Goal: Task Accomplishment & Management: Complete application form

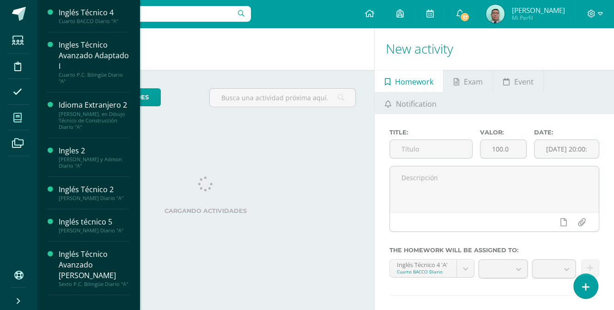
click at [24, 116] on span at bounding box center [17, 117] width 21 height 21
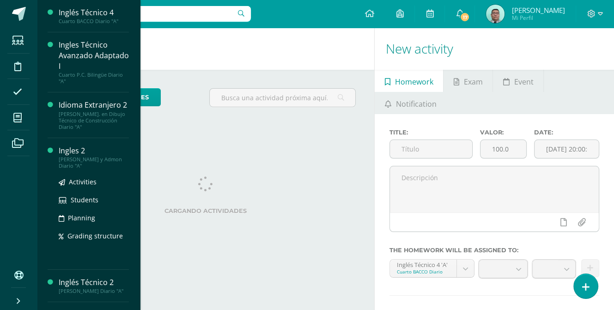
click at [79, 171] on div "Activities Students Planning Grading structure" at bounding box center [94, 215] width 70 height 93
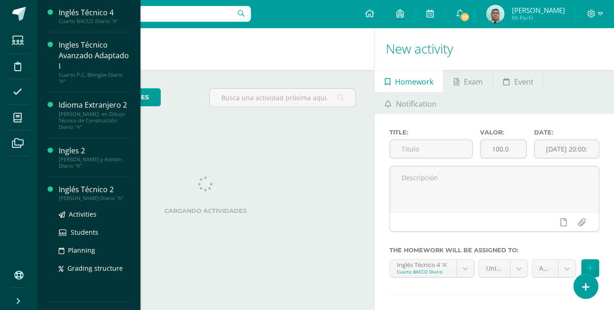
click at [104, 195] on div "[PERSON_NAME] Diario "A"" at bounding box center [94, 198] width 70 height 6
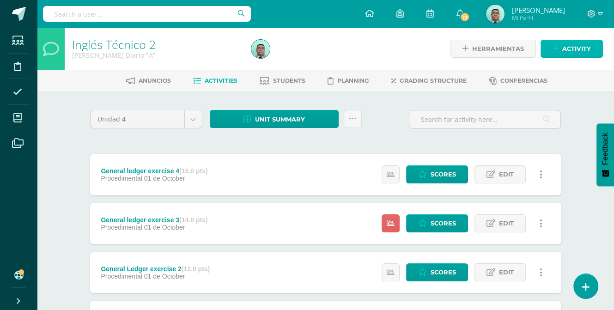
click at [571, 46] on span "Activity" at bounding box center [577, 48] width 29 height 17
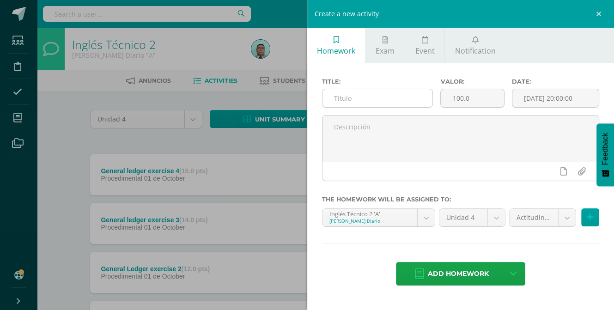
click at [374, 107] on input "text" at bounding box center [378, 98] width 110 height 18
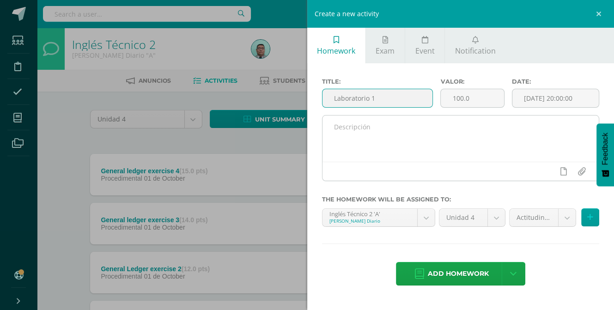
type input "Laboratorio 1"
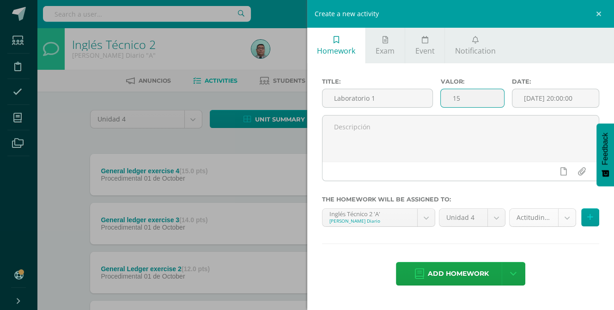
type input "15"
click at [556, 230] on body "Students Discipline Attendance My courses Archivos Soporte Help Reportar un pro…" at bounding box center [307, 251] width 614 height 502
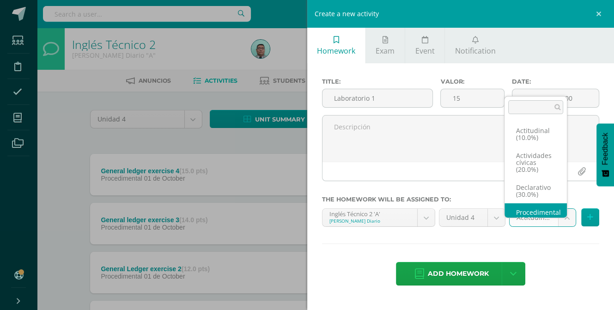
scroll to position [11, 0]
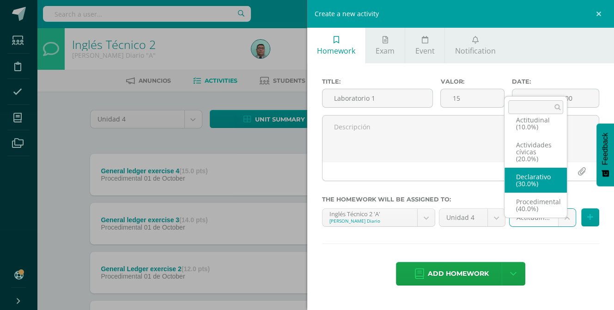
select select "84076"
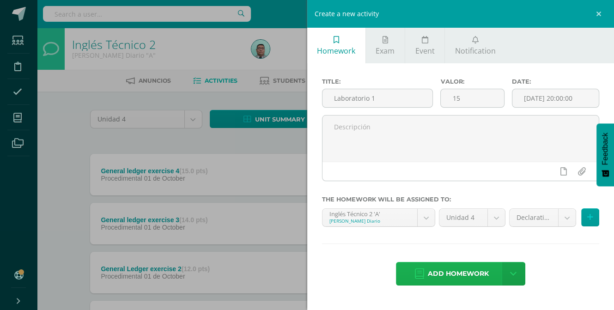
click at [472, 283] on span "Add homework" at bounding box center [458, 274] width 61 height 23
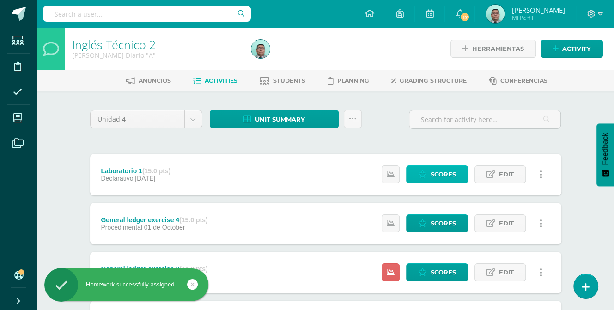
click at [426, 184] on link "Scores" at bounding box center [437, 175] width 62 height 18
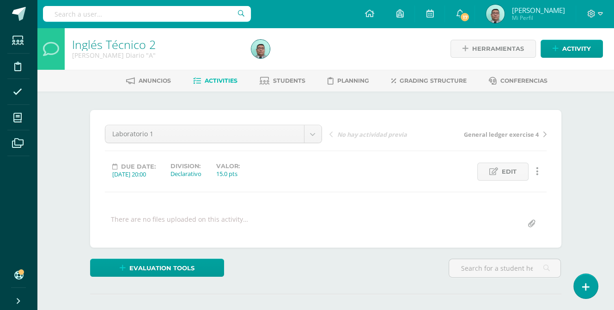
scroll to position [185, 0]
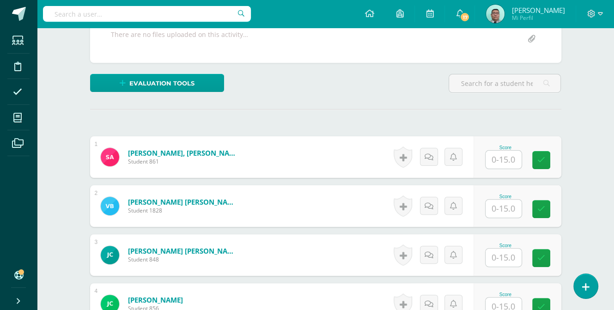
click at [500, 169] on input "text" at bounding box center [504, 160] width 36 height 18
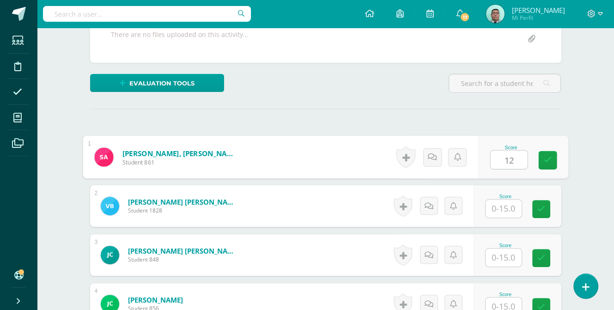
type input "12"
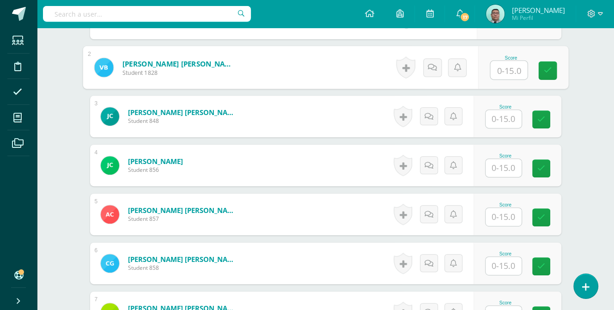
scroll to position [416, 0]
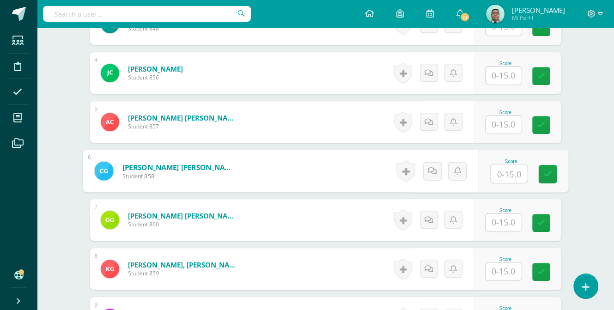
click at [502, 183] on input "text" at bounding box center [509, 174] width 37 height 18
type input "11"
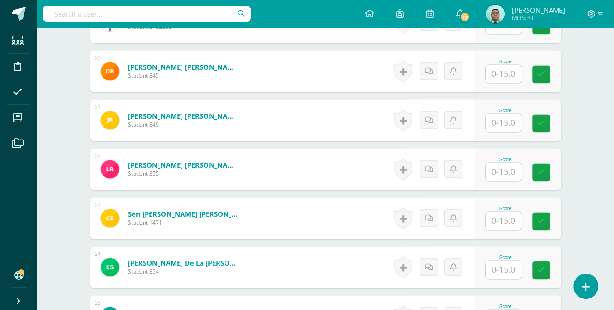
scroll to position [1248, 0]
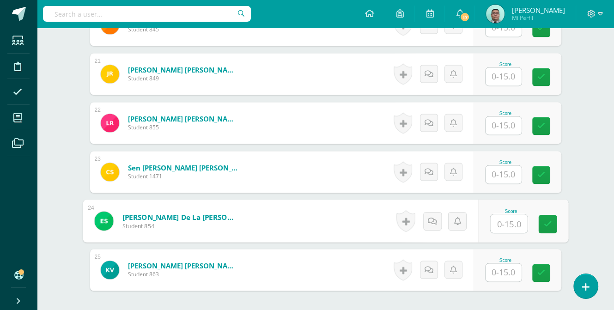
click at [504, 233] on input "text" at bounding box center [509, 224] width 37 height 18
type input "5"
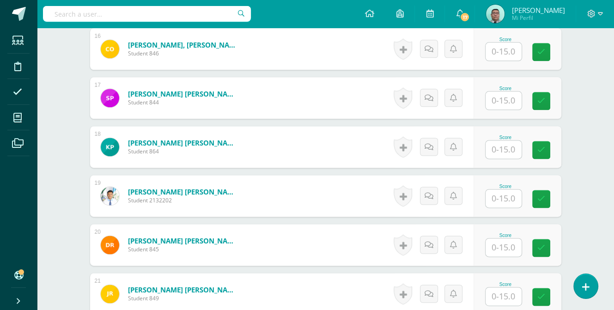
scroll to position [936, 0]
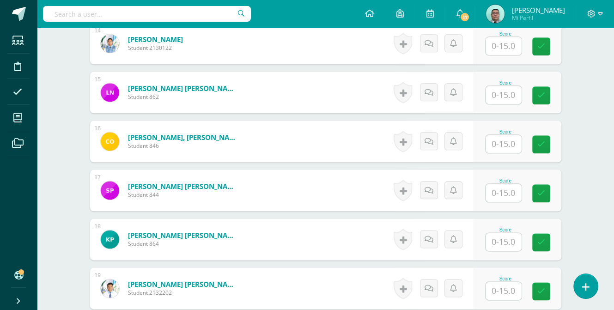
click at [499, 55] on input "text" at bounding box center [504, 46] width 36 height 18
type input "15"
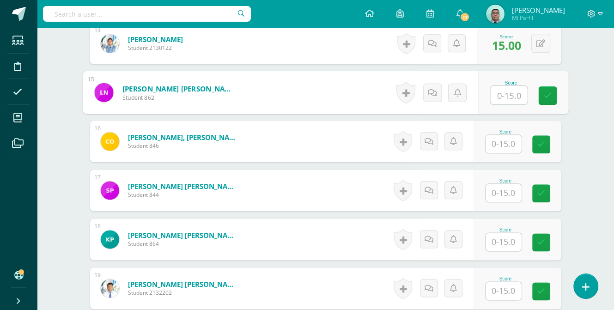
scroll to position [705, 0]
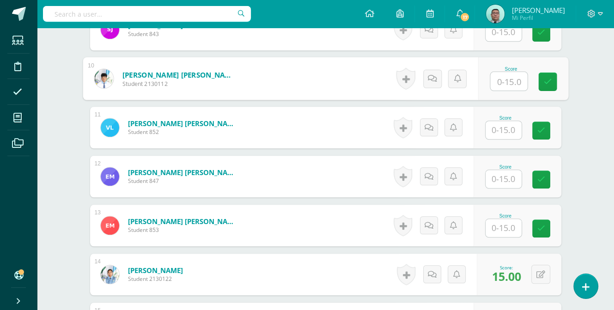
click at [505, 91] on input "text" at bounding box center [509, 81] width 37 height 18
type input "15"
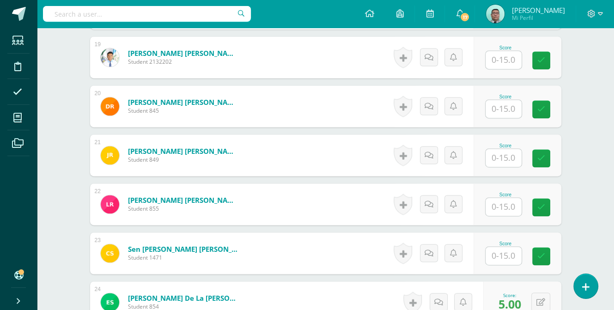
scroll to position [1213, 0]
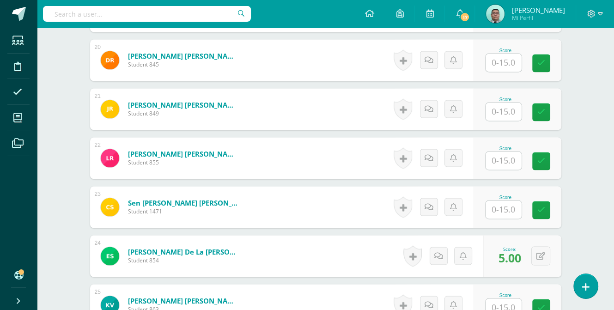
click at [496, 219] on input "text" at bounding box center [504, 210] width 36 height 18
type input "14"
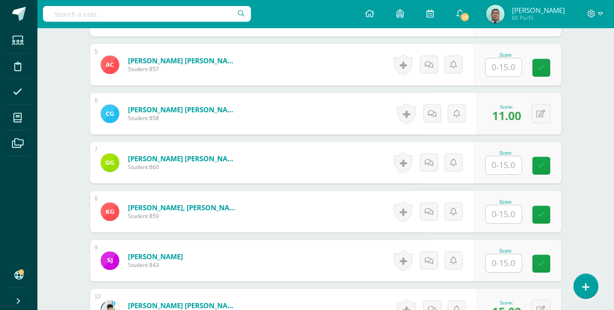
scroll to position [335, 0]
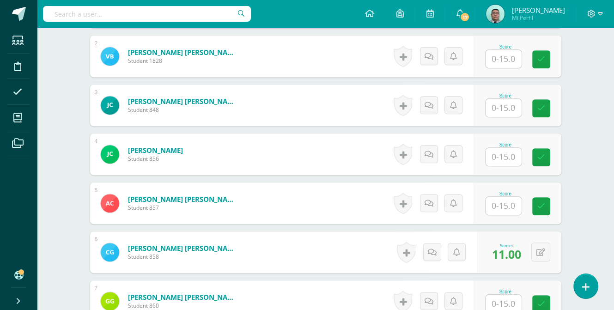
click at [497, 117] on input "text" at bounding box center [504, 108] width 36 height 18
type input "3"
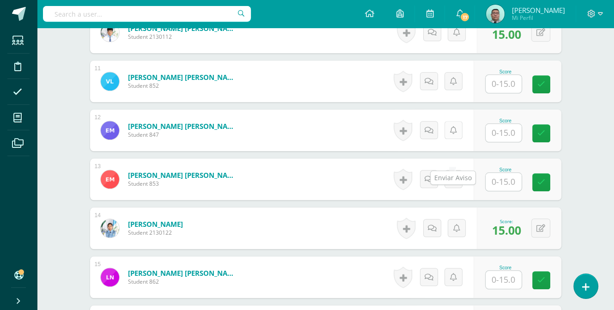
scroll to position [843, 0]
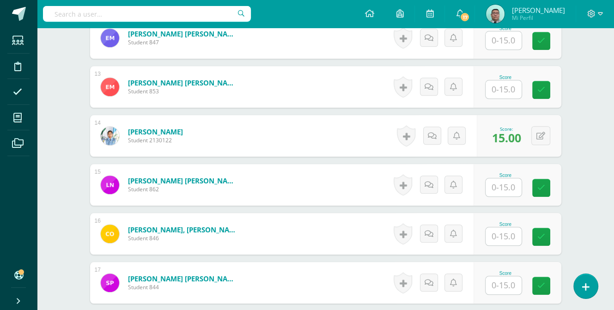
click at [497, 196] on input "text" at bounding box center [504, 187] width 36 height 18
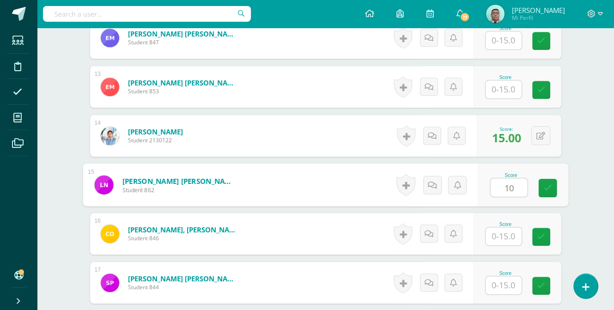
type input "10"
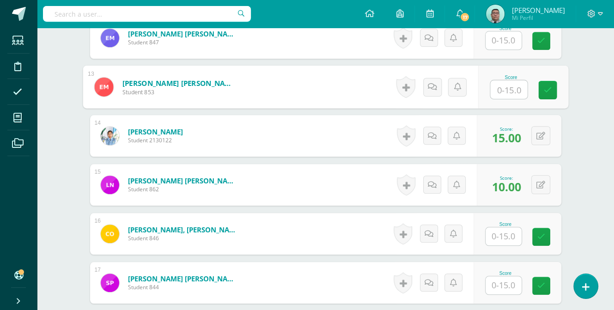
click at [500, 99] on input "text" at bounding box center [509, 89] width 37 height 18
type input "11"
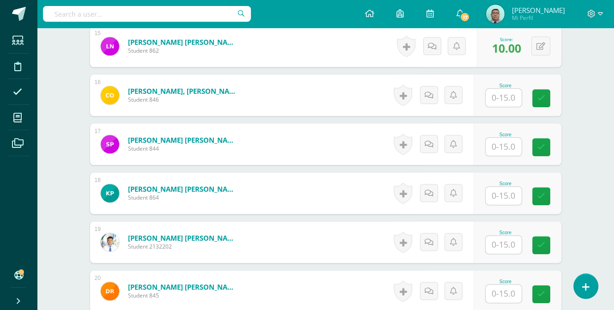
scroll to position [1121, 0]
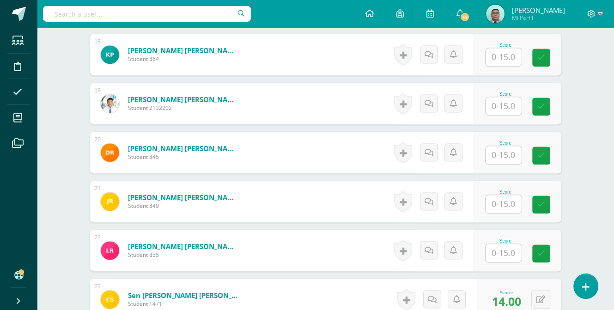
click at [505, 115] on input "text" at bounding box center [504, 106] width 36 height 18
type input "06"
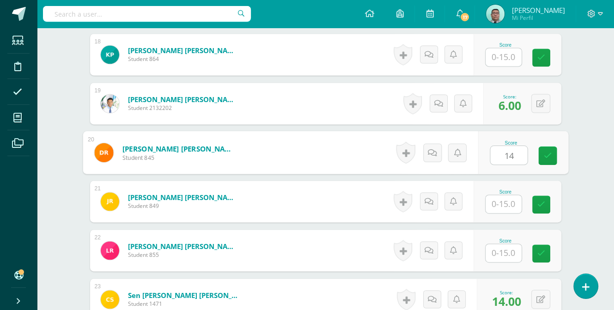
type input "14"
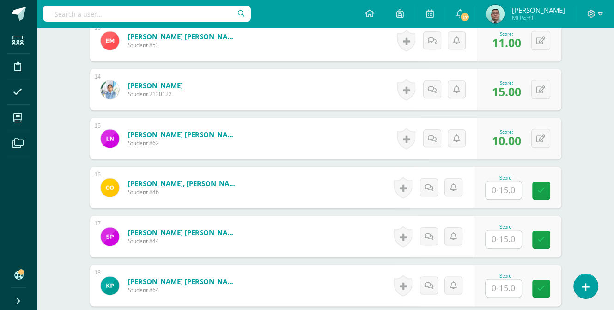
scroll to position [797, 0]
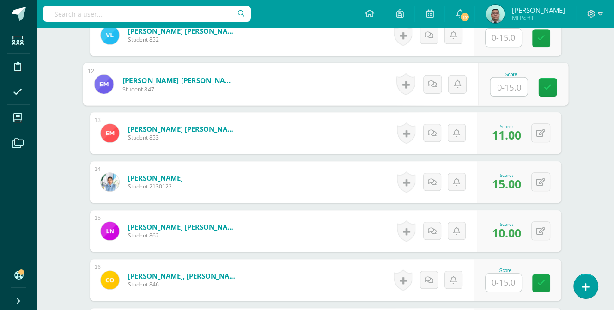
click at [510, 96] on input "text" at bounding box center [509, 87] width 37 height 18
type input "3"
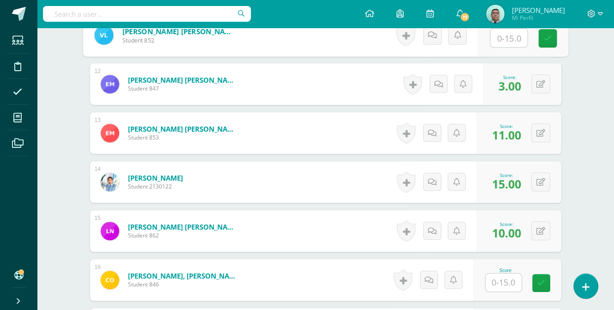
click at [499, 47] on input "text" at bounding box center [509, 38] width 37 height 18
type input "9"
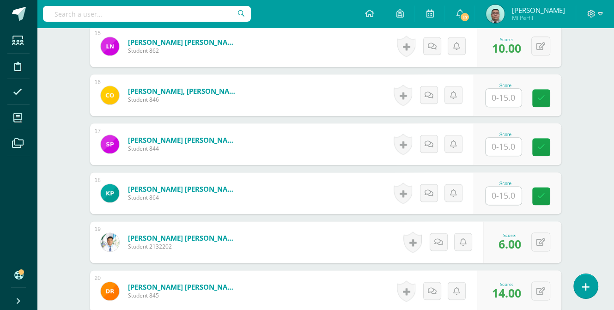
scroll to position [1074, 0]
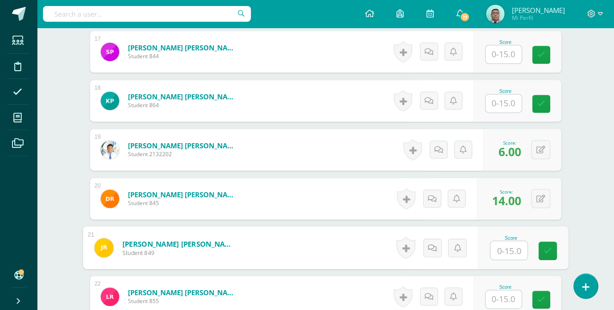
click at [501, 260] on input "text" at bounding box center [509, 250] width 37 height 18
type input "3"
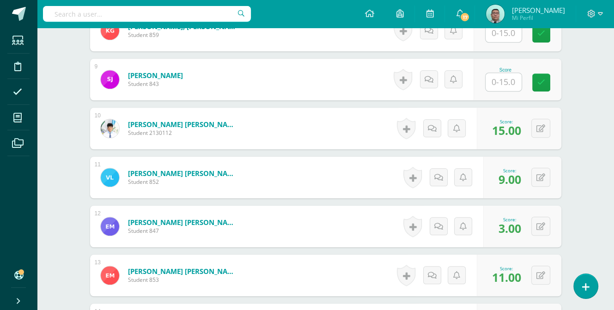
scroll to position [608, 0]
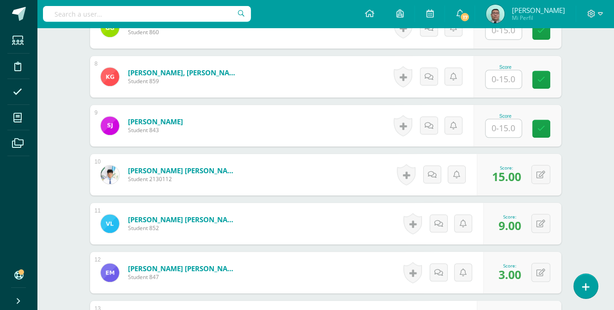
click at [498, 39] on input "text" at bounding box center [504, 30] width 36 height 18
type input "3"
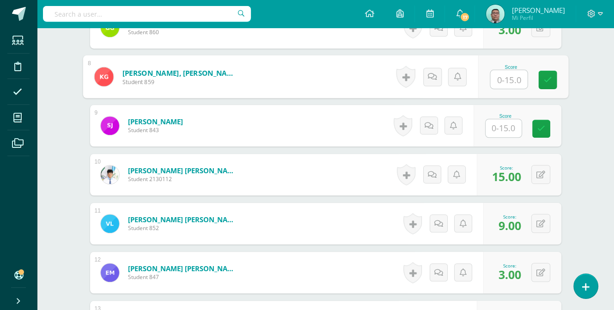
scroll to position [424, 0]
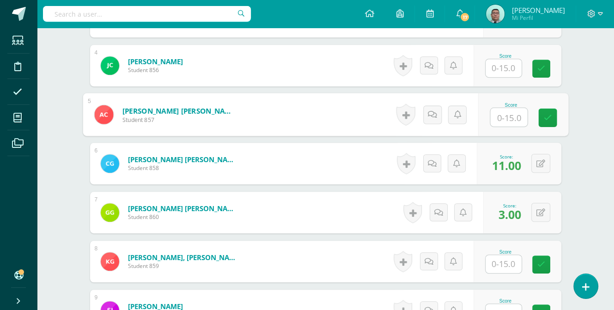
click at [516, 127] on input "text" at bounding box center [509, 117] width 37 height 18
type input "9"
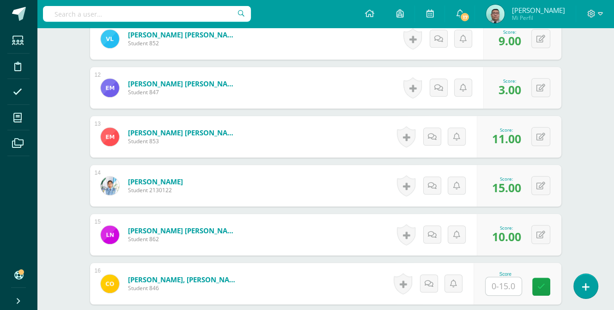
scroll to position [978, 0]
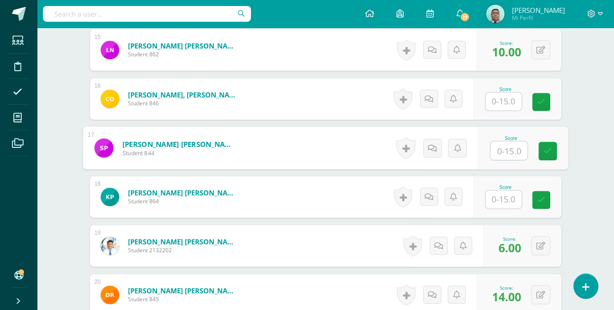
click at [503, 160] on input "text" at bounding box center [509, 150] width 37 height 18
type input "0"
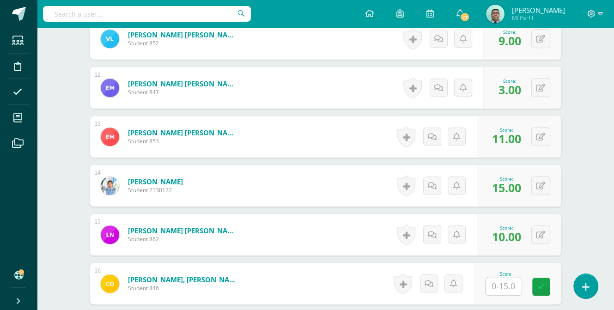
scroll to position [608, 0]
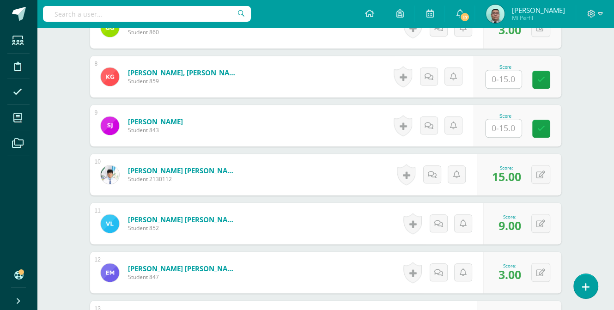
click at [503, 88] on input "text" at bounding box center [504, 79] width 36 height 18
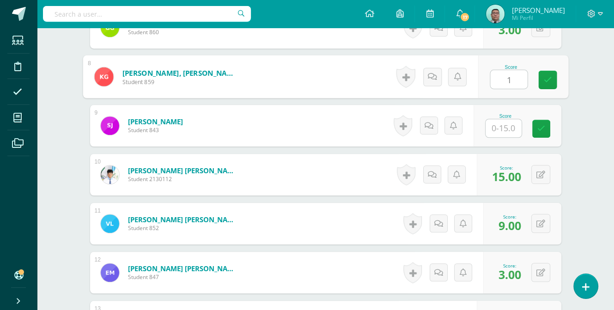
type input "1"
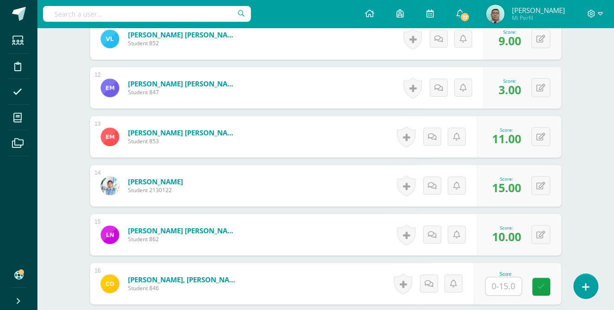
scroll to position [932, 0]
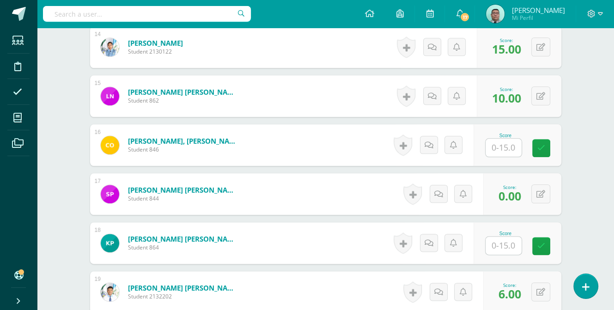
click at [500, 157] on input "text" at bounding box center [504, 148] width 36 height 18
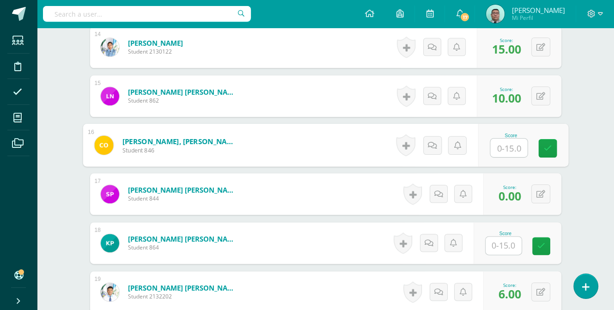
type input "0"
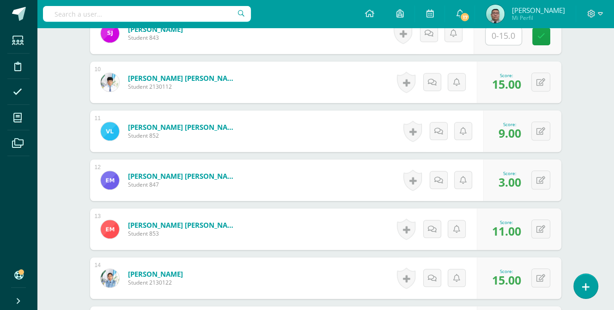
scroll to position [470, 0]
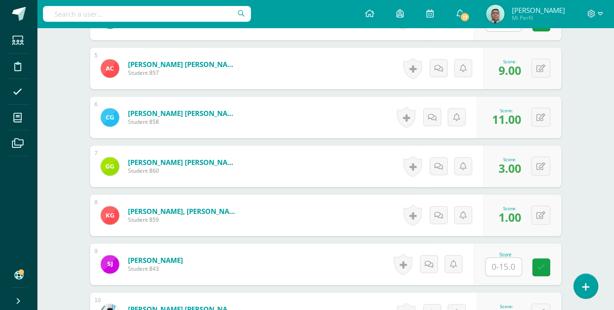
click at [516, 31] on input "text" at bounding box center [504, 22] width 36 height 18
type input "8"
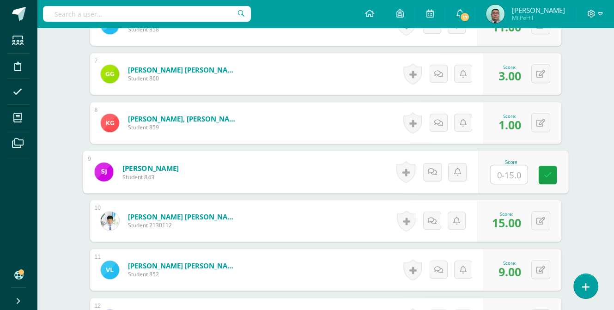
click at [511, 184] on input "text" at bounding box center [509, 175] width 37 height 18
type input "9"
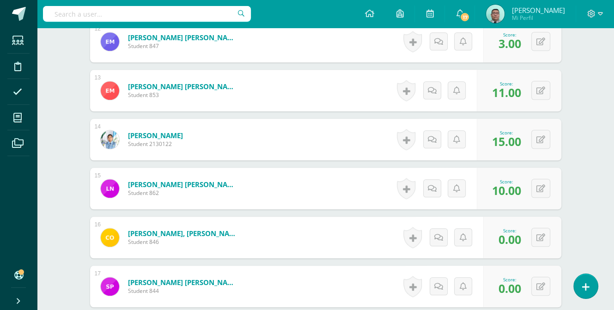
scroll to position [978, 0]
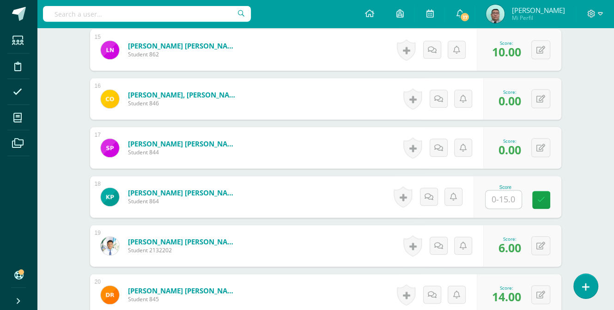
click at [502, 209] on input "text" at bounding box center [504, 199] width 36 height 18
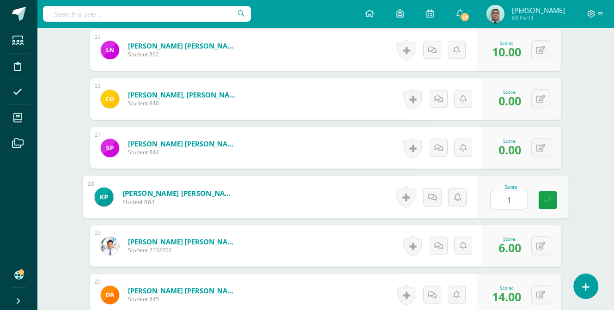
type input "11"
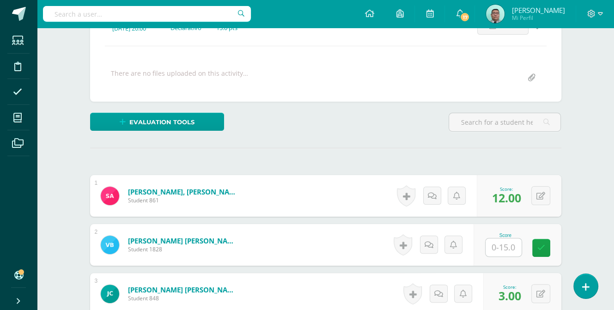
scroll to position [192, 0]
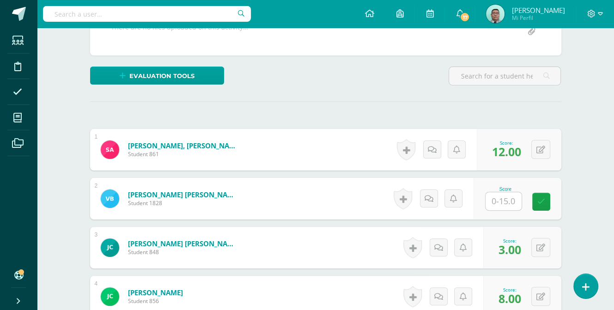
click at [504, 210] on input "text" at bounding box center [504, 201] width 36 height 18
type input "2"
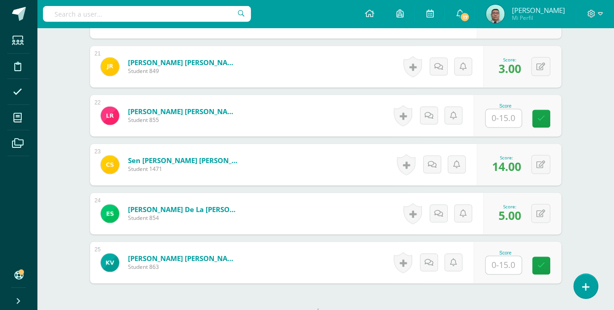
scroll to position [1380, 0]
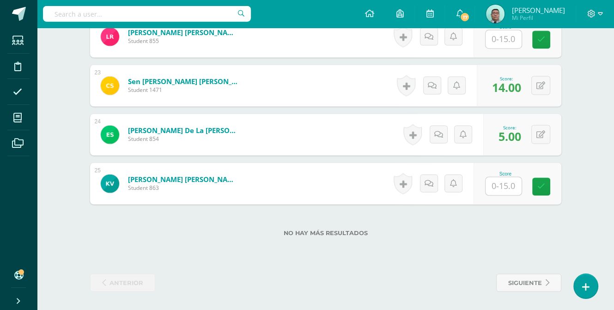
click at [507, 187] on input "text" at bounding box center [504, 186] width 36 height 18
type input "5"
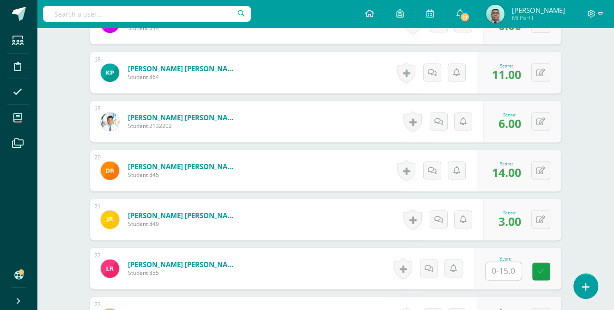
scroll to position [1195, 0]
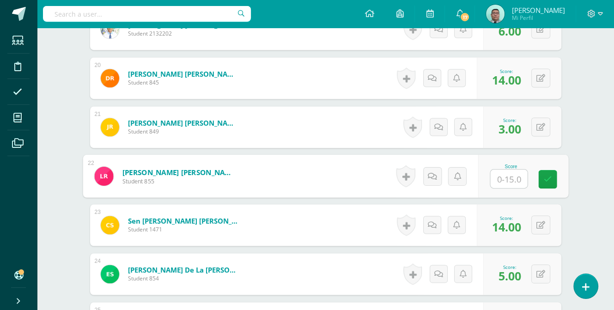
click at [516, 188] on input "text" at bounding box center [509, 179] width 37 height 18
type input "15"
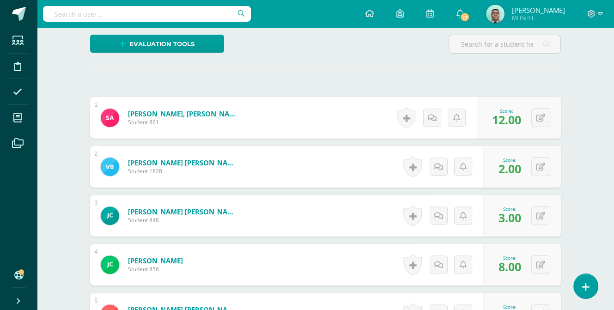
scroll to position [0, 0]
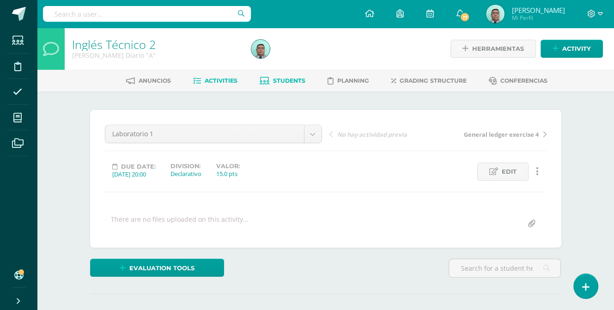
click at [302, 86] on link "Students" at bounding box center [283, 81] width 46 height 15
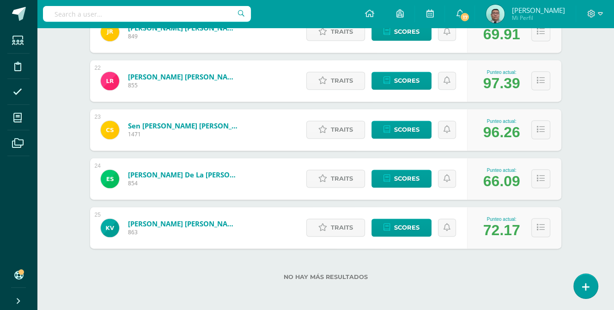
scroll to position [1208, 0]
